Goal: Task Accomplishment & Management: Complete application form

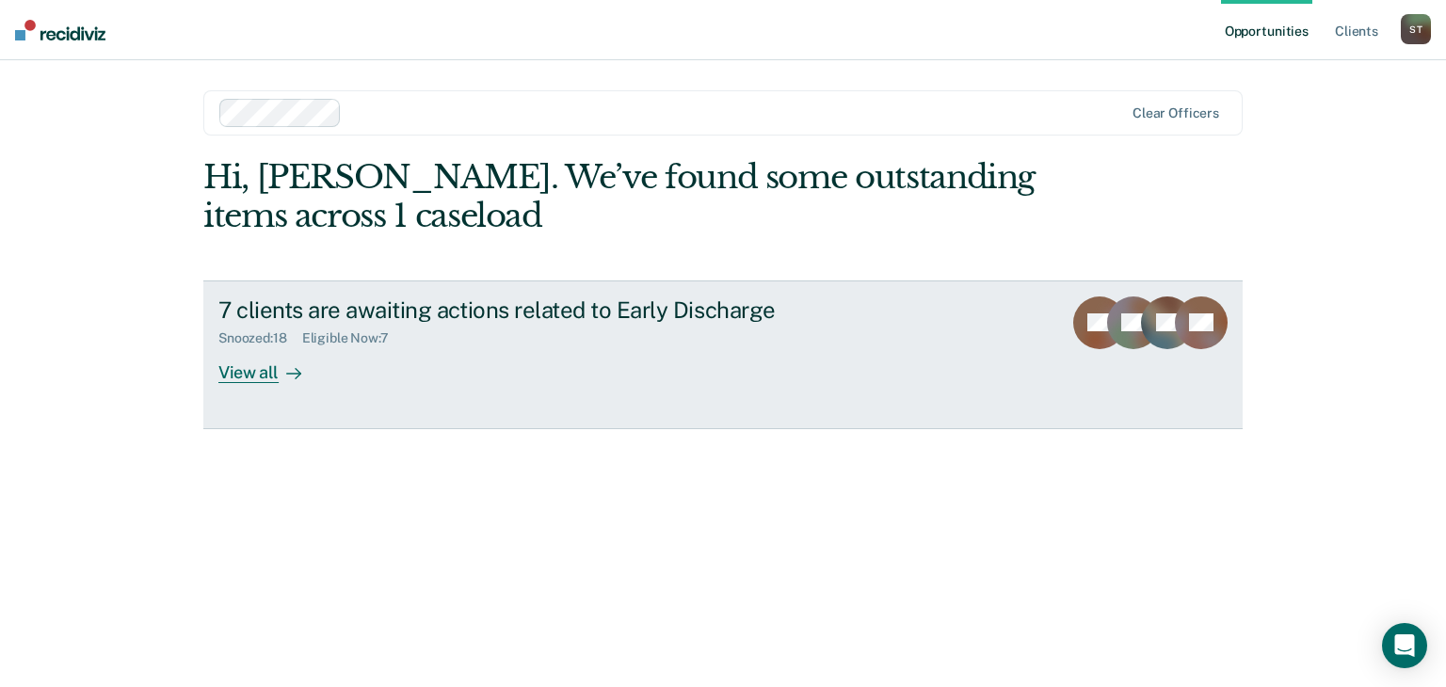
click at [248, 371] on div "View all" at bounding box center [270, 364] width 105 height 37
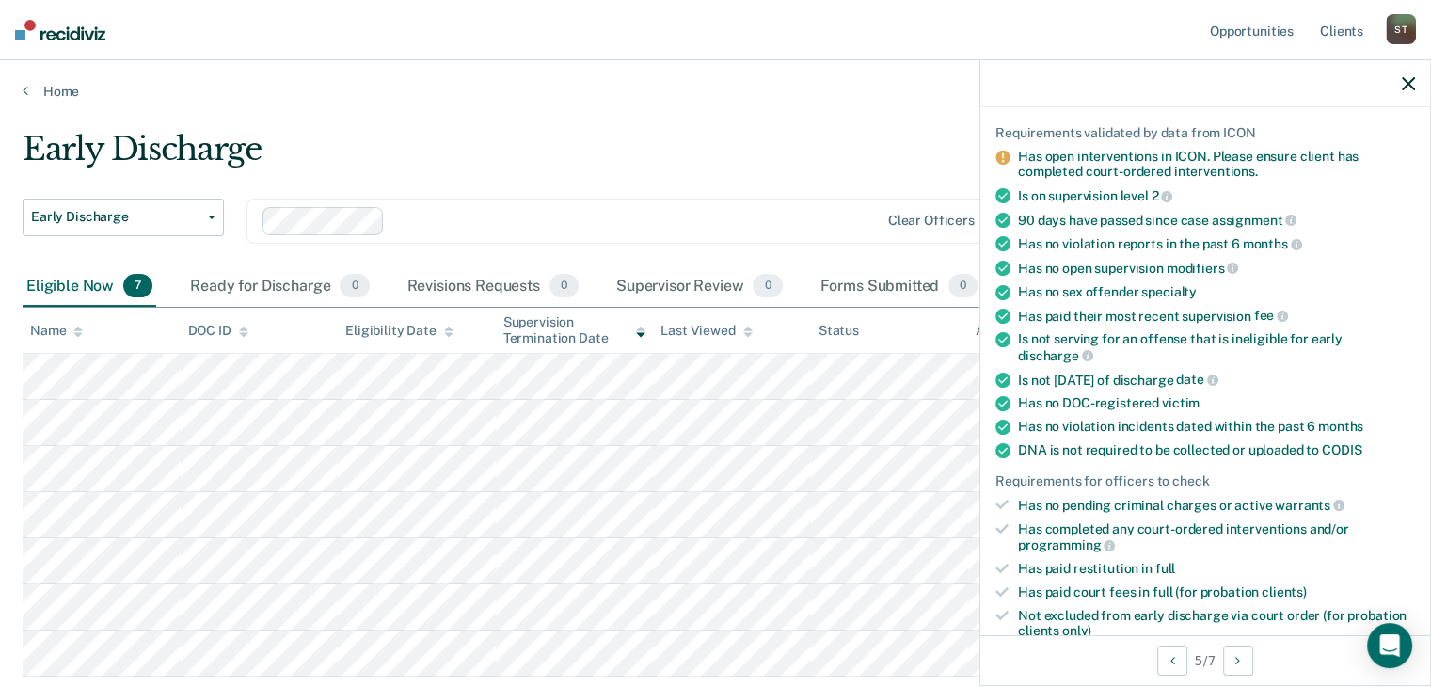
scroll to position [376, 0]
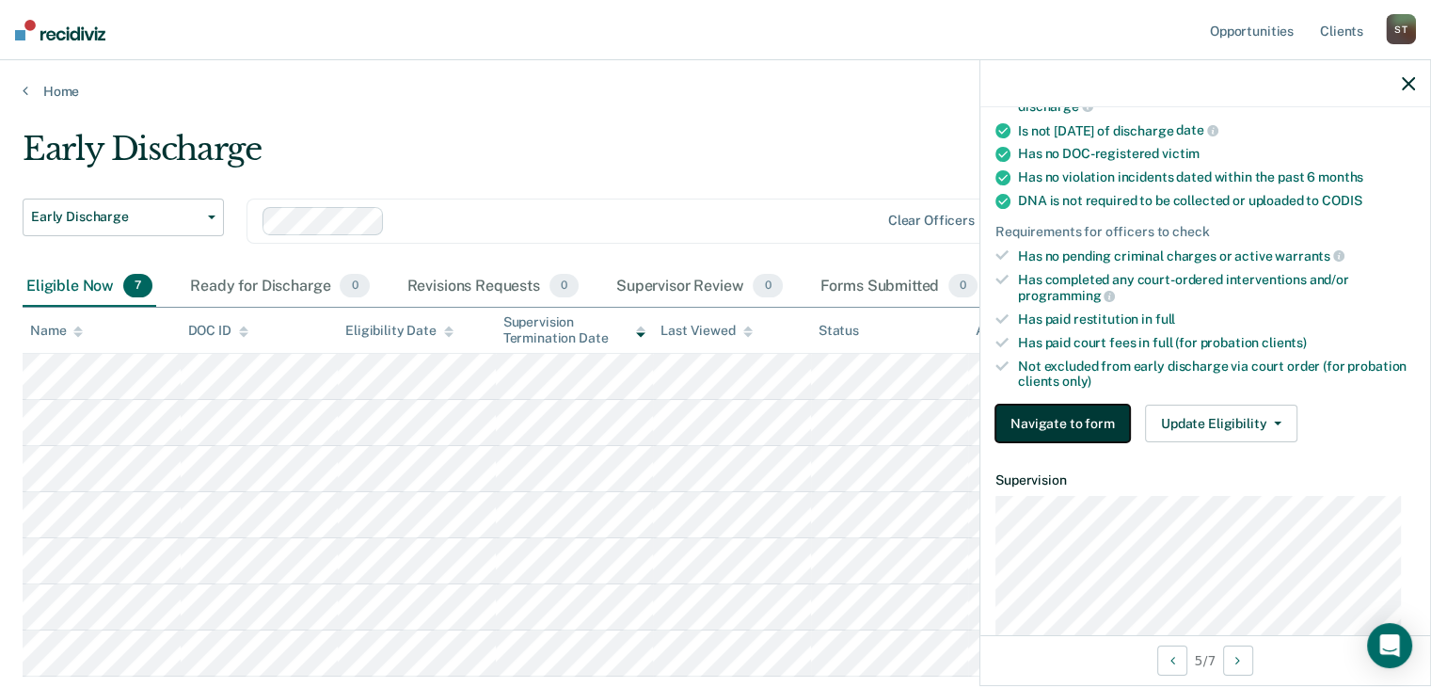
click at [1095, 415] on button "Navigate to form" at bounding box center [1063, 424] width 135 height 38
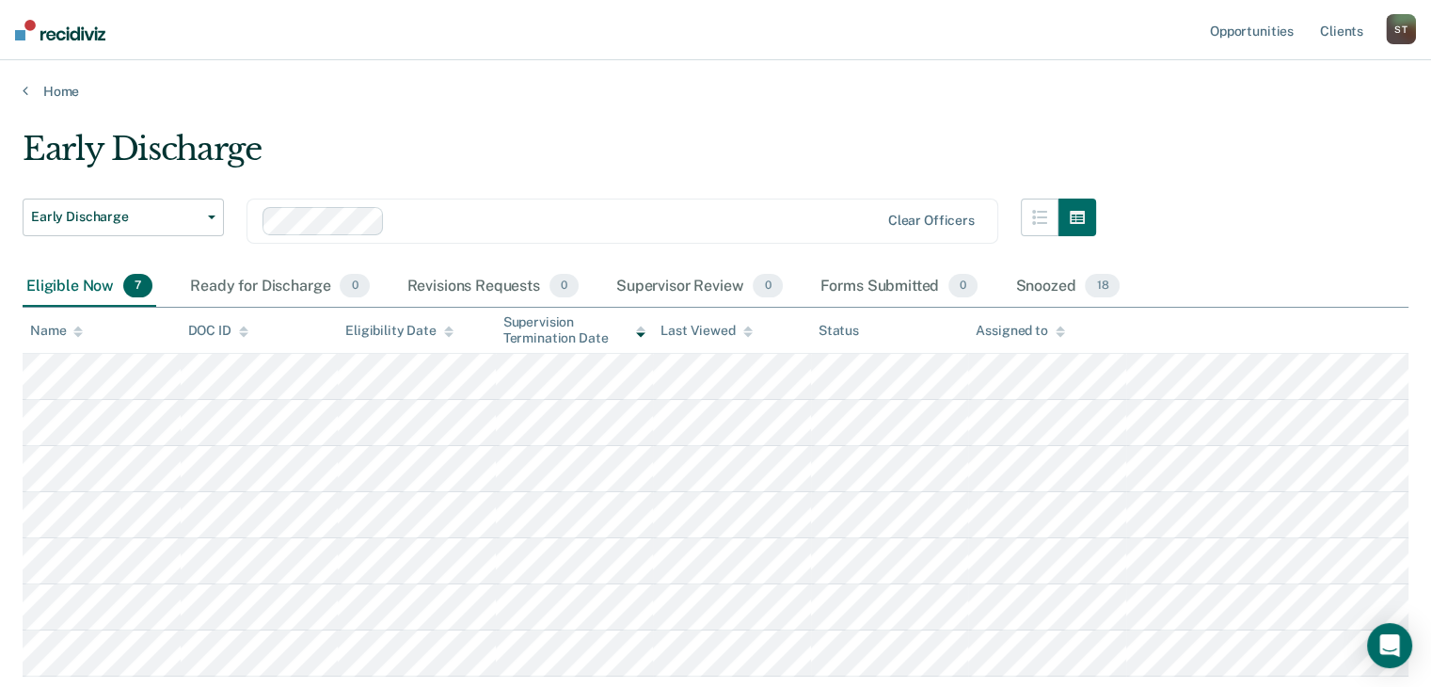
type textarea "x"
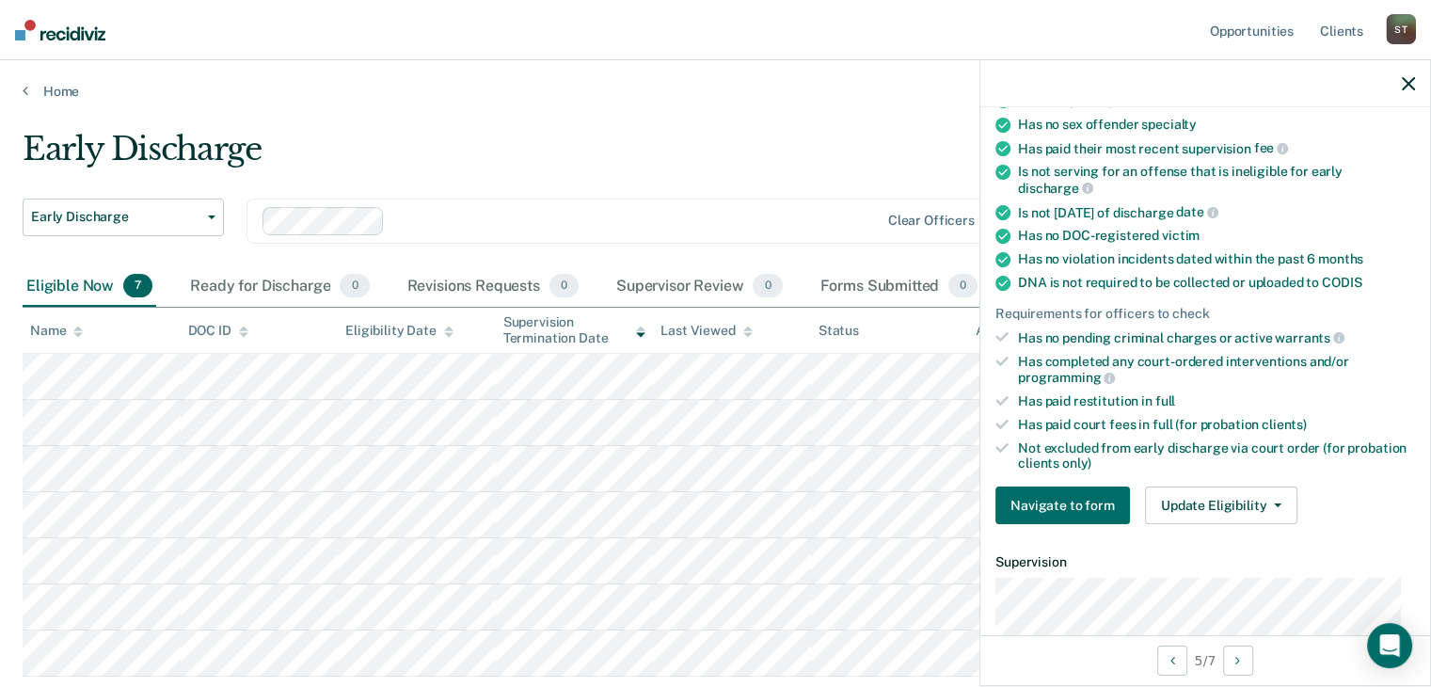
scroll to position [376, 0]
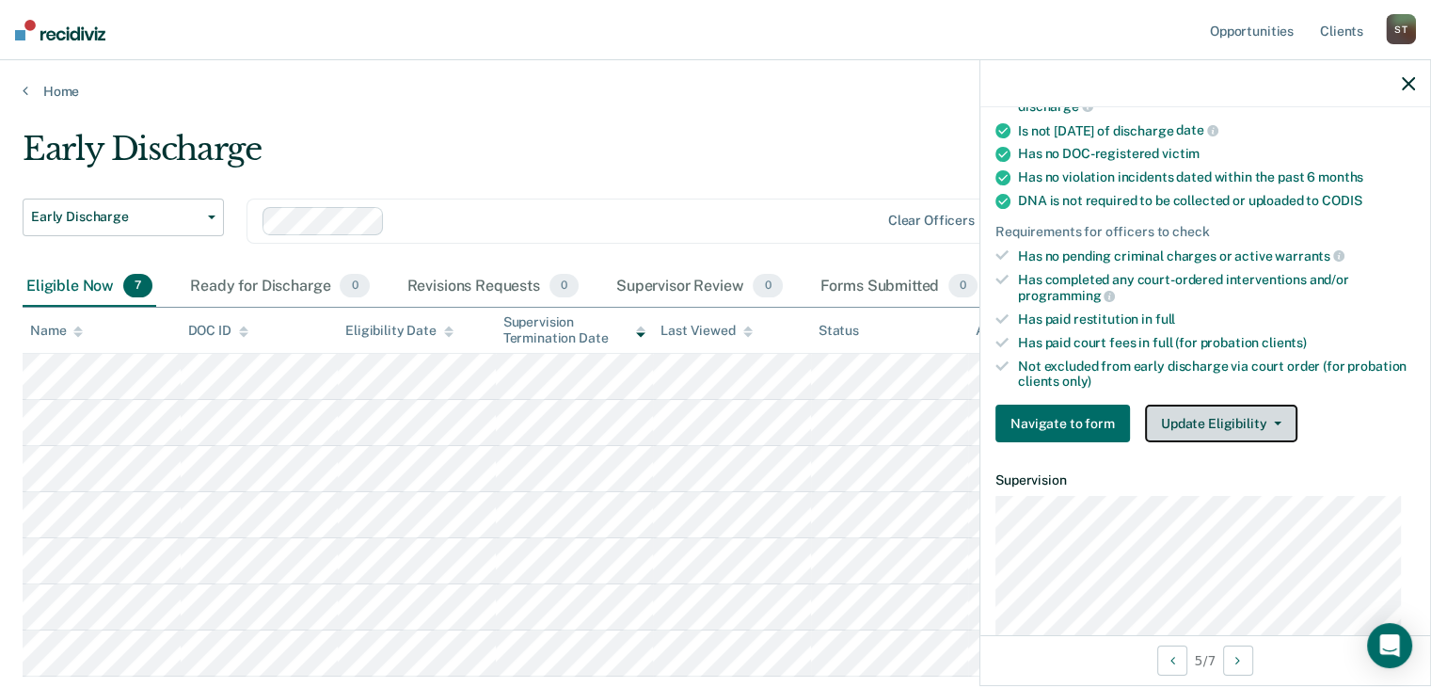
click at [1231, 410] on button "Update Eligibility" at bounding box center [1221, 424] width 152 height 38
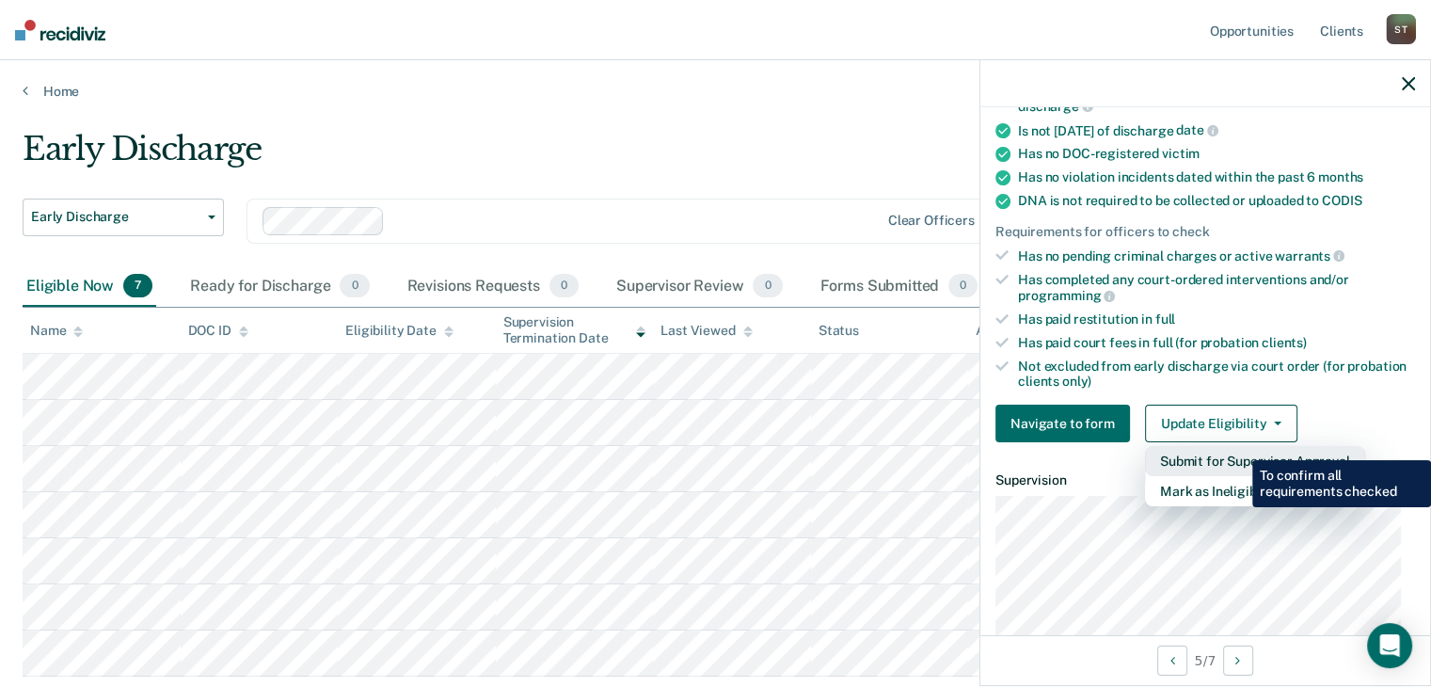
click at [1238, 446] on button "Submit for Supervisor Approval" at bounding box center [1255, 461] width 220 height 30
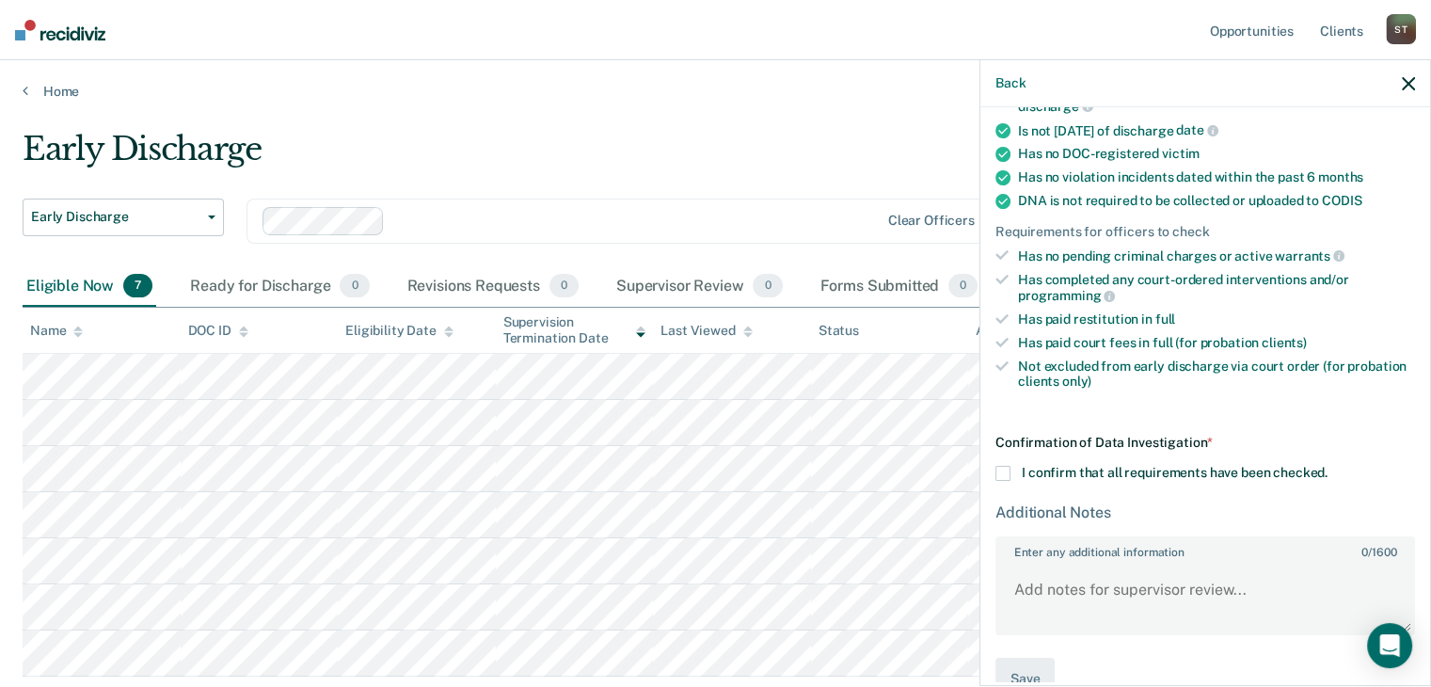
click at [999, 466] on span at bounding box center [1003, 473] width 15 height 15
click at [1328, 466] on input "I confirm that all requirements have been checked." at bounding box center [1328, 466] width 0 height 0
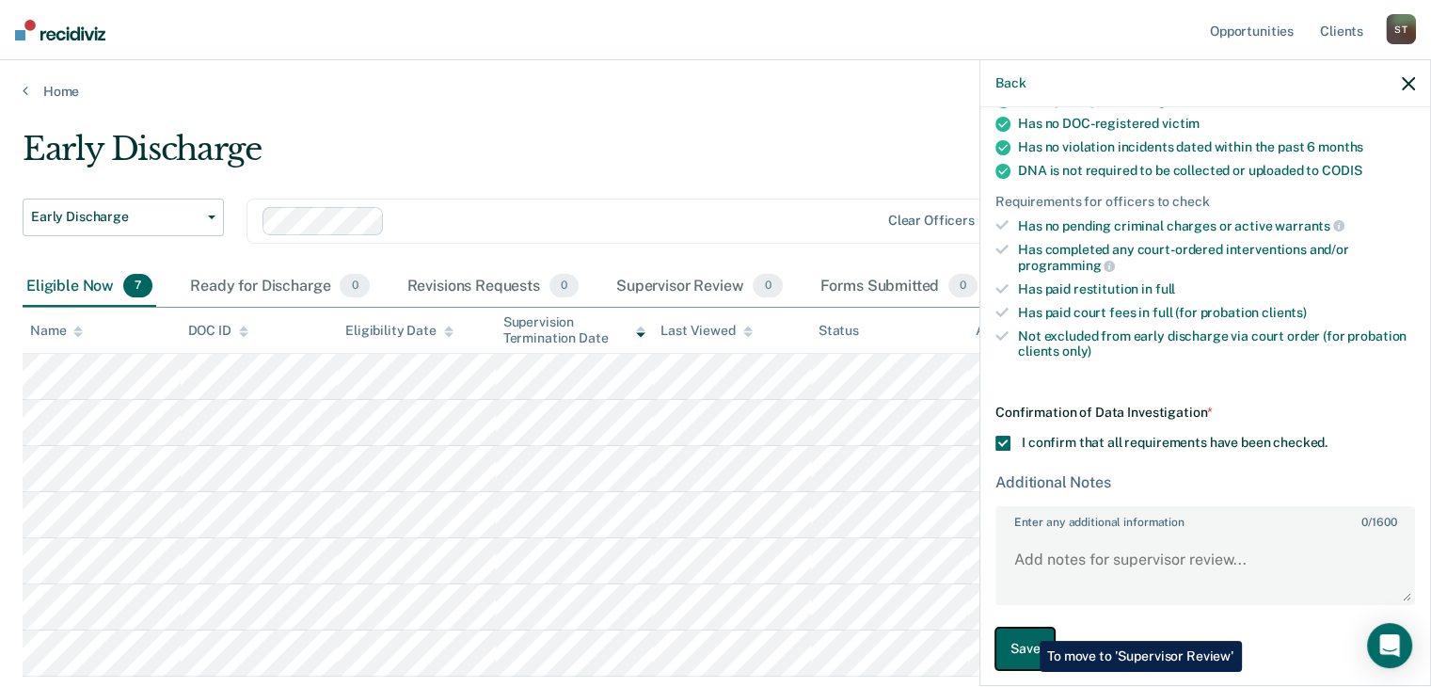
click at [1026, 628] on button "Save" at bounding box center [1025, 649] width 59 height 42
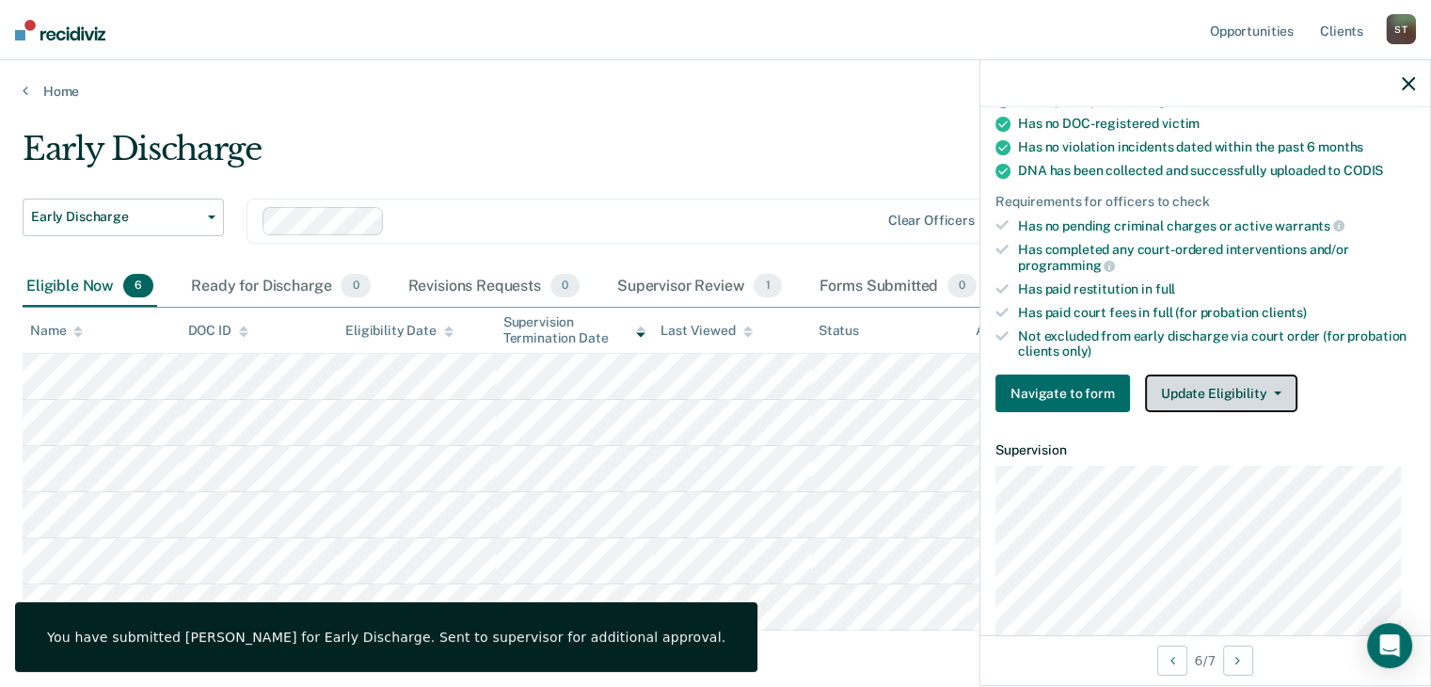
click at [1231, 391] on button "Update Eligibility" at bounding box center [1221, 394] width 152 height 38
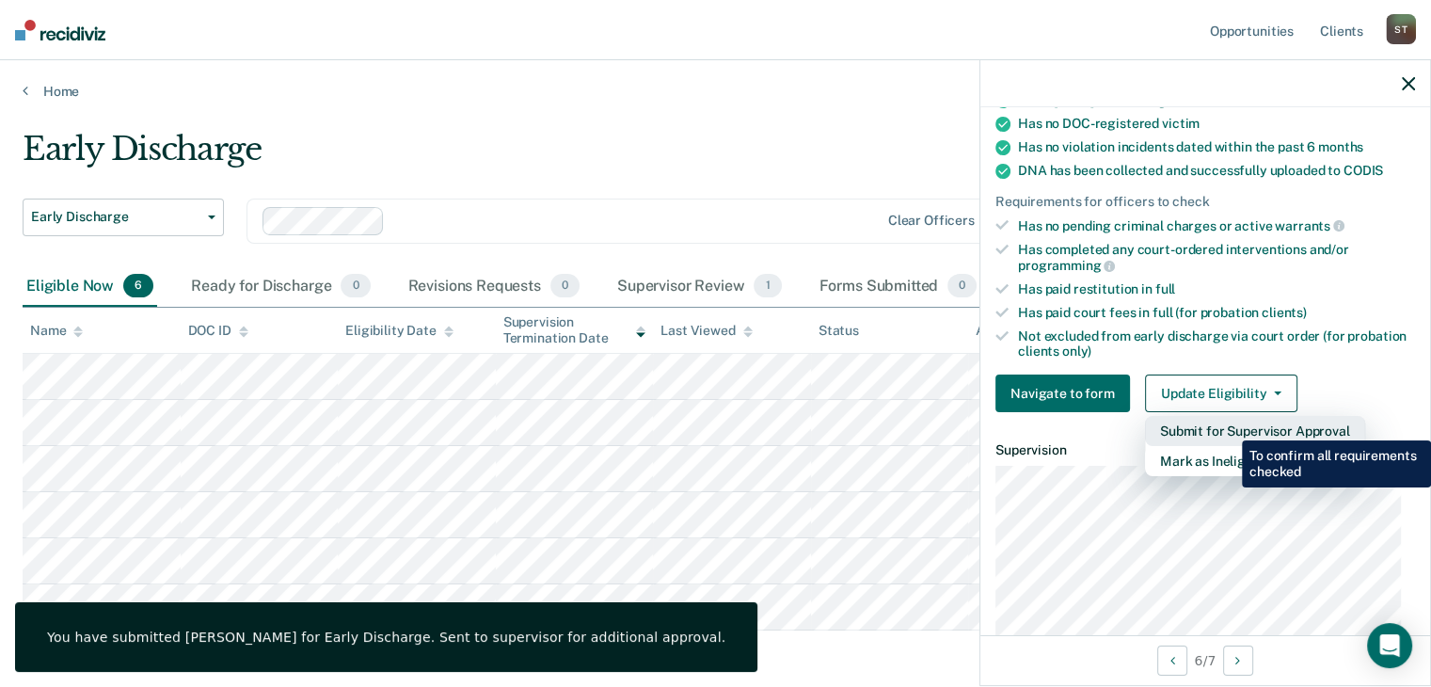
click at [1228, 426] on button "Submit for Supervisor Approval" at bounding box center [1255, 431] width 220 height 30
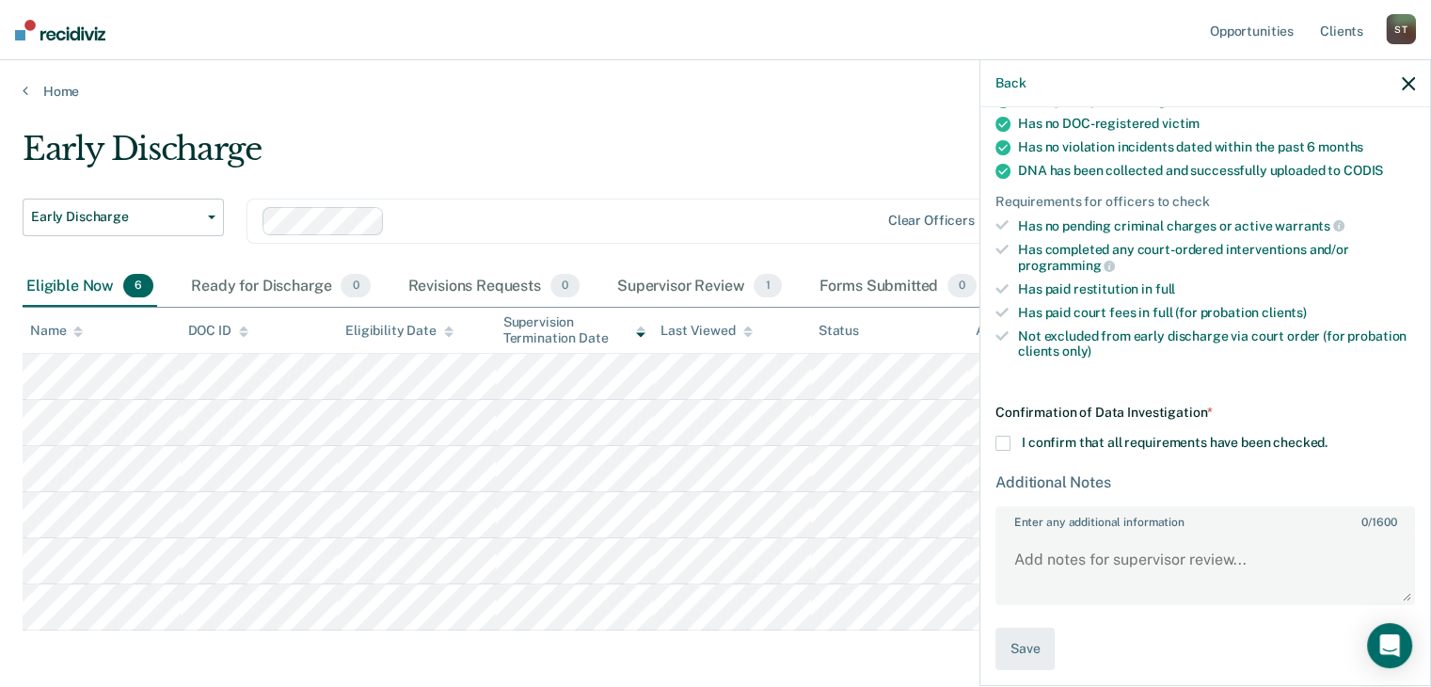
click at [1001, 436] on span at bounding box center [1003, 443] width 15 height 15
click at [1328, 436] on input "I confirm that all requirements have been checked." at bounding box center [1328, 436] width 0 height 0
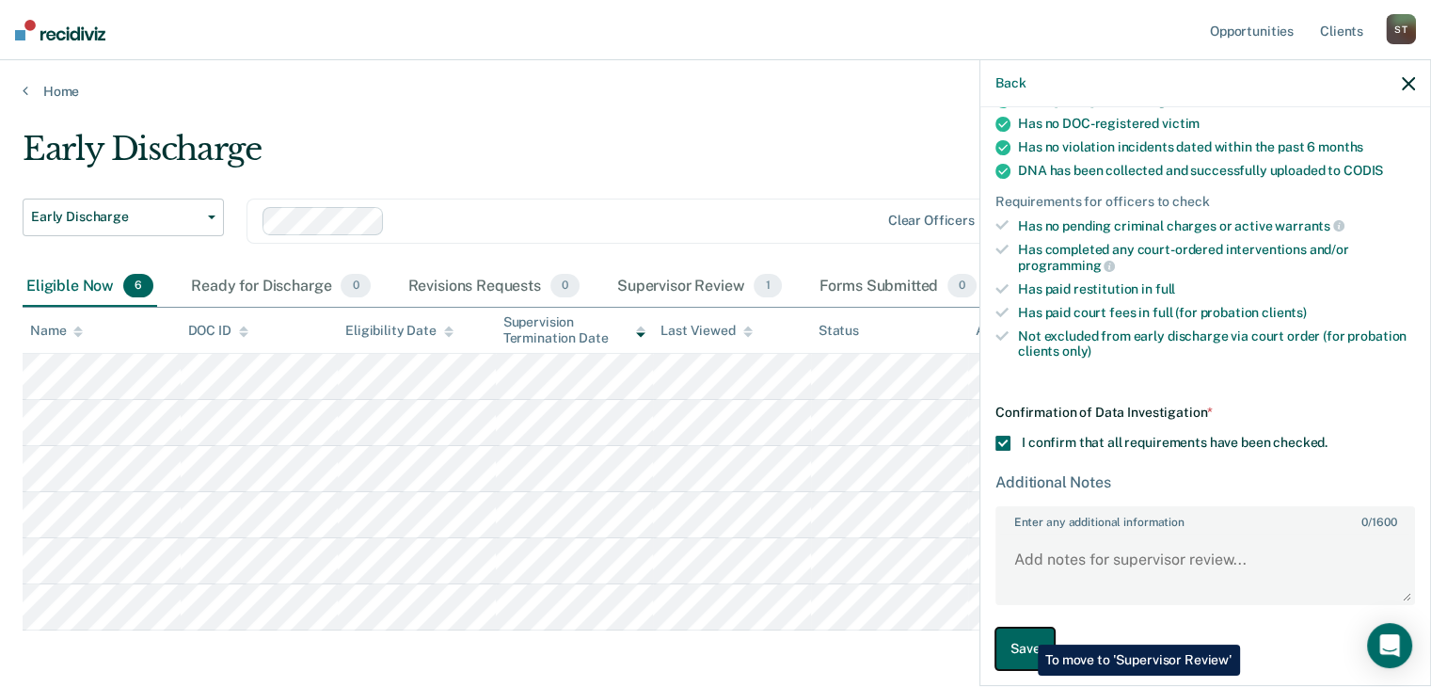
click at [1024, 631] on button "Save" at bounding box center [1025, 649] width 59 height 42
